Goal: Find contact information: Find contact information

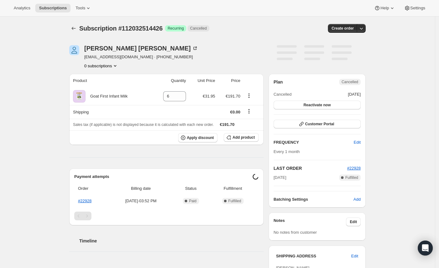
click at [39, 90] on div "Subscription #112032514426. This page is ready Subscription #112032514426 Succe…" at bounding box center [217, 198] width 435 height 362
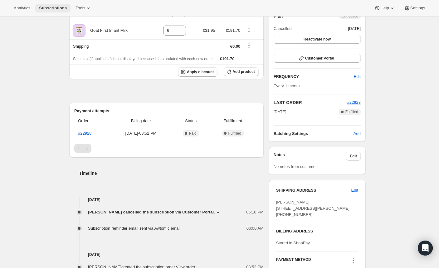
scroll to position [4, 0]
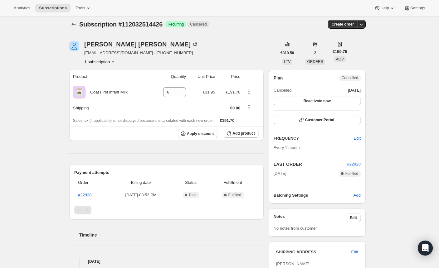
click at [90, 50] on span "[EMAIL_ADDRESS][DOMAIN_NAME] · [PHONE_NUMBER]" at bounding box center [141, 53] width 114 height 6
copy span "[EMAIL_ADDRESS][DOMAIN_NAME] · [PHONE_NUMBER]"
click at [67, 54] on div "[PERSON_NAME] [EMAIL_ADDRESS][DOMAIN_NAME] · [PHONE_NUMBER] 1 subscription €319…" at bounding box center [214, 193] width 301 height 325
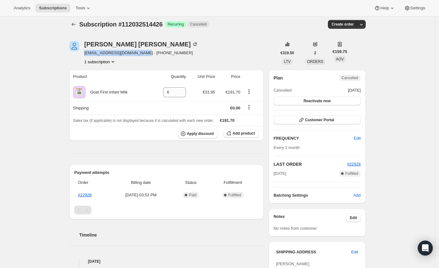
drag, startPoint x: 86, startPoint y: 54, endPoint x: 143, endPoint y: 53, distance: 57.1
click at [143, 53] on span "[EMAIL_ADDRESS][DOMAIN_NAME] · [PHONE_NUMBER]" at bounding box center [141, 53] width 114 height 6
copy span "[EMAIL_ADDRESS][DOMAIN_NAME]"
click at [30, 141] on div "Subscription #112032514426. This page is ready Subscription #112032514426 Succe…" at bounding box center [217, 193] width 435 height 362
click at [14, 101] on div "Subscription #112032514426. This page is ready Subscription #112032514426 Succe…" at bounding box center [217, 193] width 435 height 362
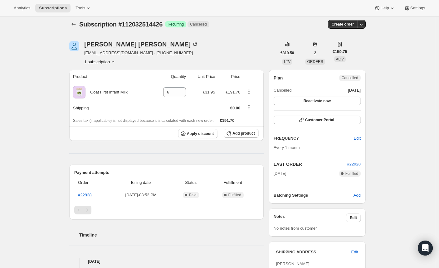
scroll to position [129, 0]
